Goal: Task Accomplishment & Management: Manage account settings

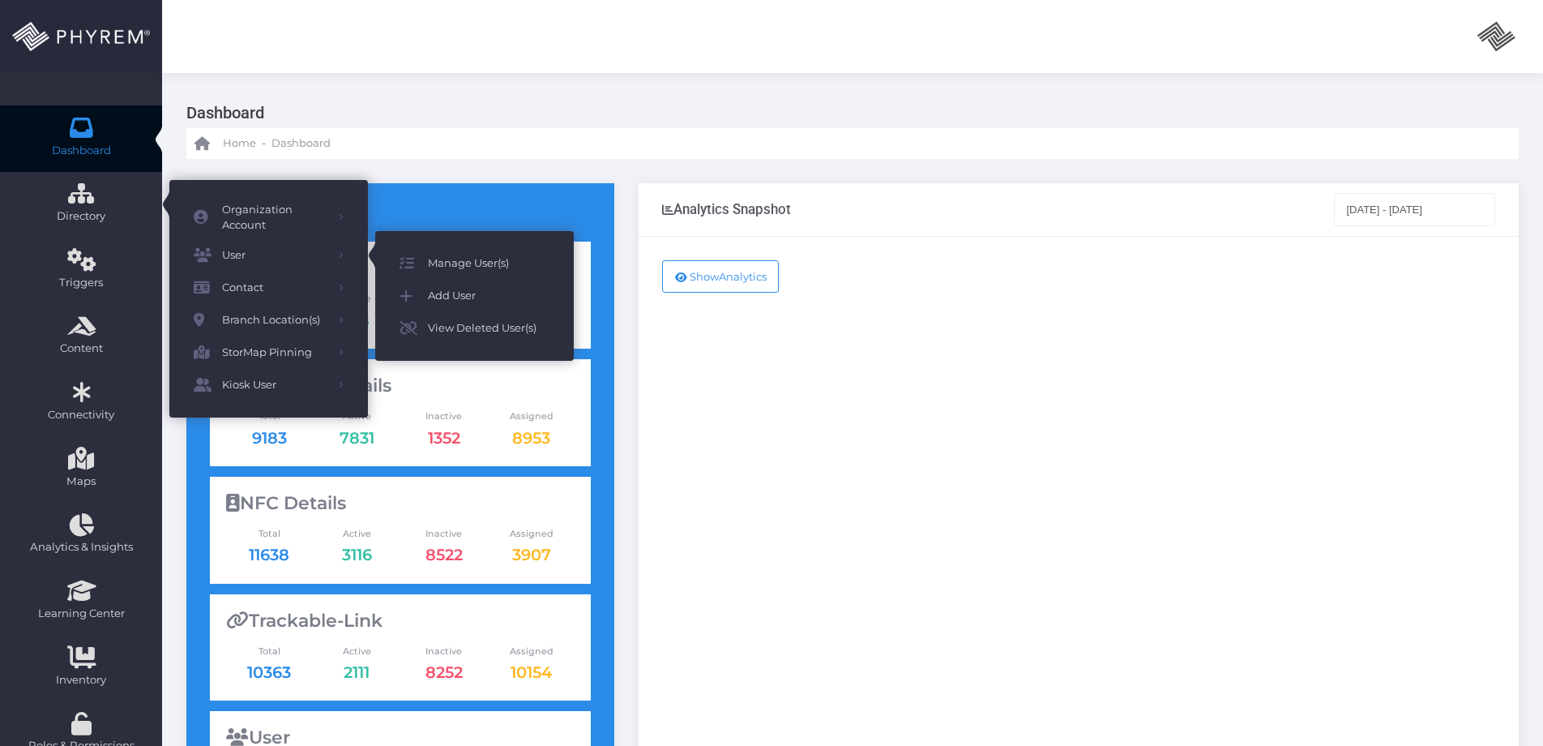
click at [457, 267] on span "Manage User(s)" at bounding box center [489, 263] width 122 height 21
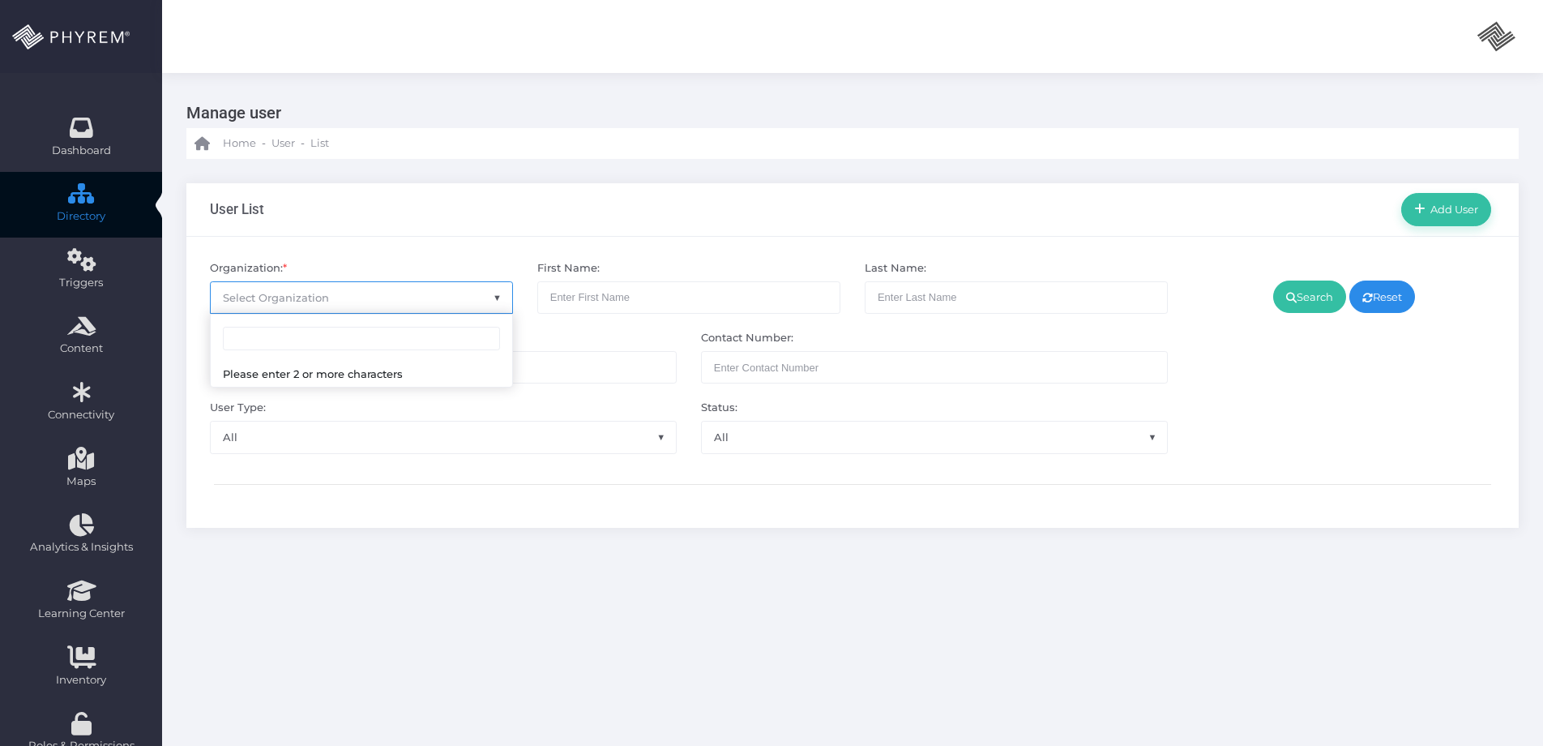
click at [345, 297] on span "Select Organization" at bounding box center [362, 297] width 302 height 31
type input "[PERSON_NAME]"
select select "4807"
click at [1325, 267] on div "Search Reset" at bounding box center [1343, 357] width 327 height 194
click at [1312, 290] on link "Search" at bounding box center [1309, 296] width 73 height 32
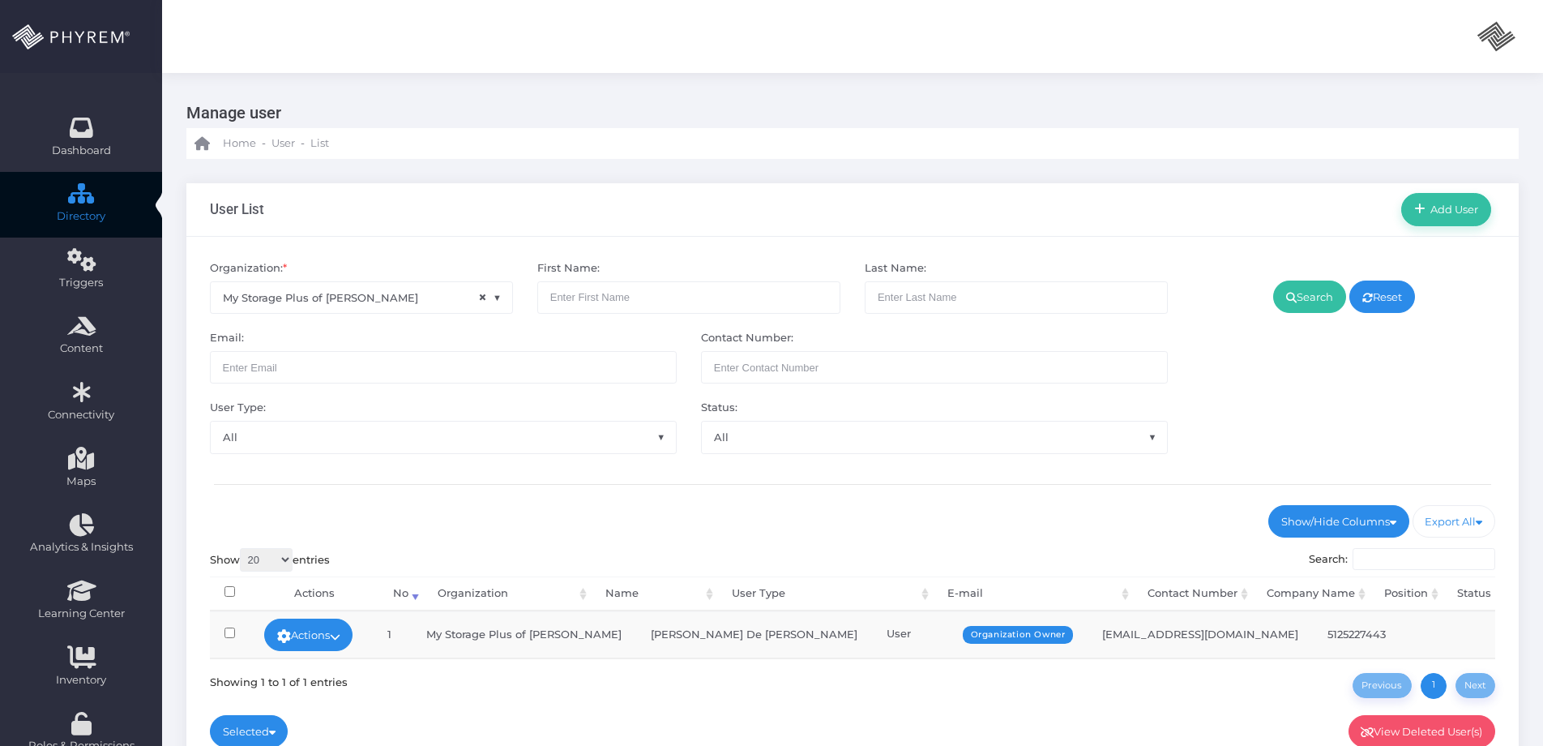
scroll to position [220, 0]
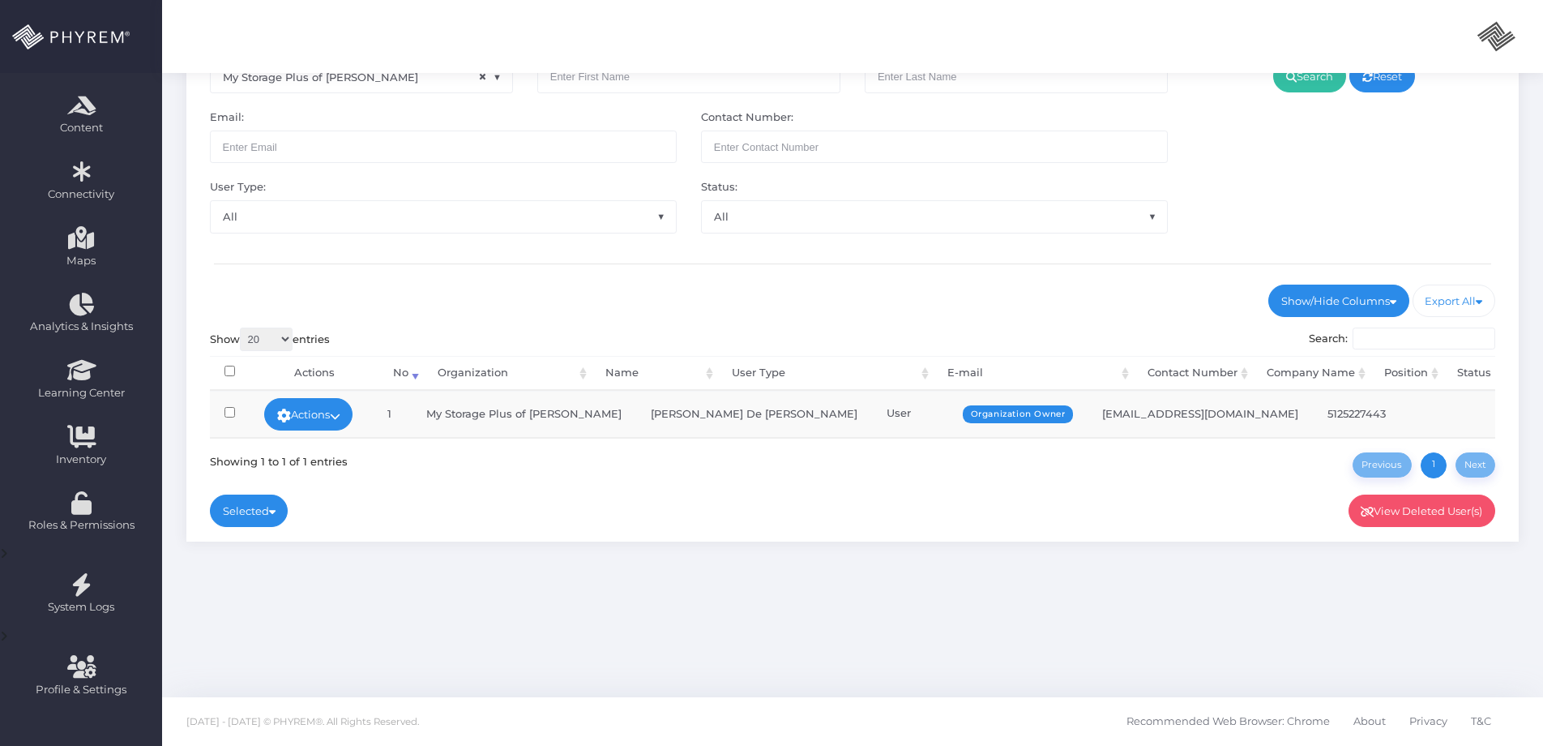
click at [367, 418] on td "Actions Edit Deactivate Delete Add Notes Sign In" at bounding box center [309, 414] width 118 height 46
click at [340, 424] on link "Actions" at bounding box center [308, 414] width 89 height 32
click at [316, 528] on link "Sign In" at bounding box center [311, 537] width 105 height 31
